Goal: Task Accomplishment & Management: Use online tool/utility

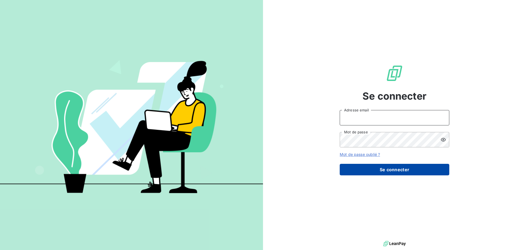
type input "[PERSON_NAME][EMAIL_ADDRESS][DOMAIN_NAME]"
click at [414, 170] on button "Se connecter" at bounding box center [395, 170] width 110 height 12
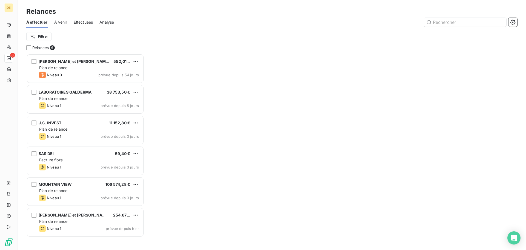
scroll to position [192, 114]
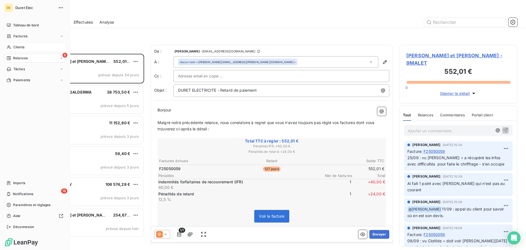
click at [21, 48] on span "Clients" at bounding box center [18, 47] width 11 height 5
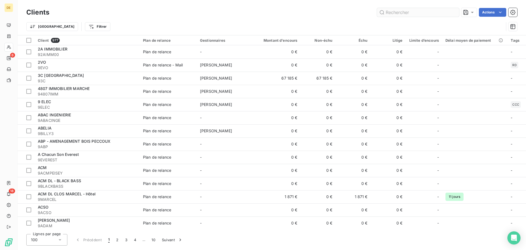
click at [410, 14] on input "text" at bounding box center [418, 12] width 82 height 9
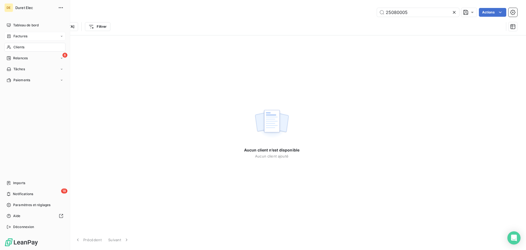
type input "25080005"
click at [22, 35] on span "Factures" at bounding box center [20, 36] width 14 height 5
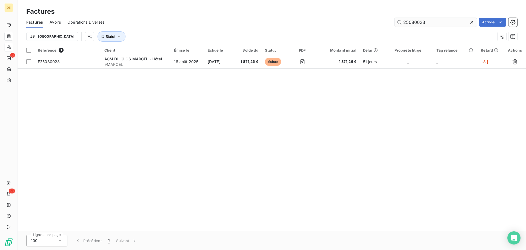
drag, startPoint x: 419, startPoint y: 22, endPoint x: 438, endPoint y: 21, distance: 19.2
click at [438, 21] on input "25080023" at bounding box center [436, 22] width 82 height 9
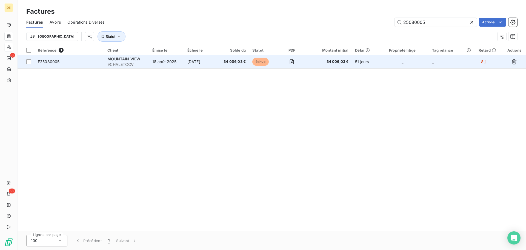
type input "25080005"
click at [221, 60] on td "34 006,03 €" at bounding box center [232, 61] width 33 height 13
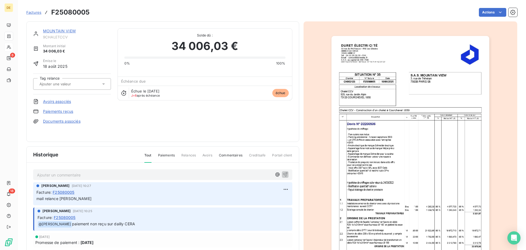
drag, startPoint x: 49, startPoint y: 173, endPoint x: 115, endPoint y: 174, distance: 65.8
click at [49, 173] on p "Ajouter un commentaire ﻿" at bounding box center [154, 174] width 235 height 7
click at [282, 174] on icon "button" at bounding box center [284, 173] width 5 height 5
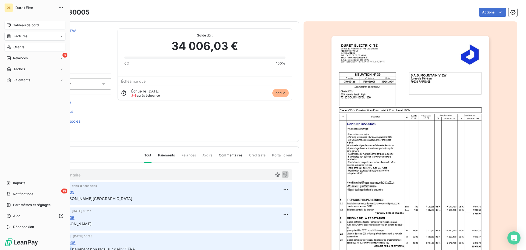
click at [13, 23] on span "Tableau de bord" at bounding box center [25, 25] width 25 height 5
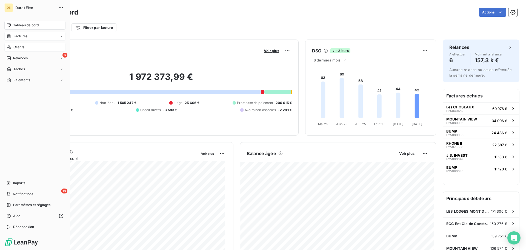
click at [15, 24] on span "Tableau de bord" at bounding box center [25, 25] width 25 height 5
click at [18, 55] on div "6 Relances" at bounding box center [34, 58] width 61 height 9
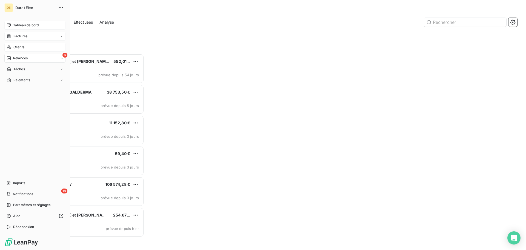
scroll to position [192, 114]
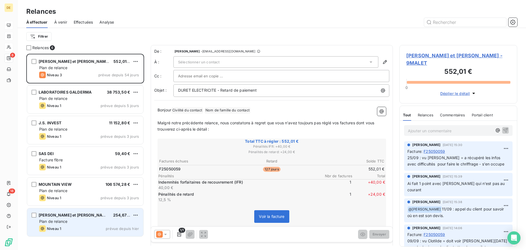
click at [91, 231] on div "Niveau 1 prévue depuis hier" at bounding box center [89, 228] width 100 height 7
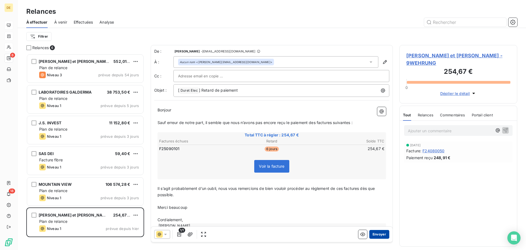
click at [375, 234] on button "Envoyer" at bounding box center [379, 234] width 20 height 9
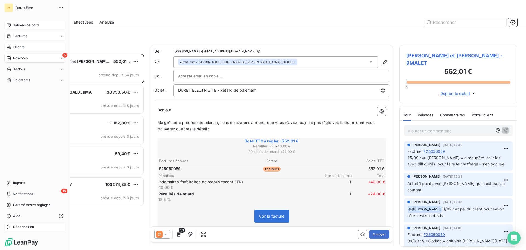
click at [24, 225] on span "Déconnexion" at bounding box center [23, 226] width 21 height 5
